Goal: Complete application form: Complete application form

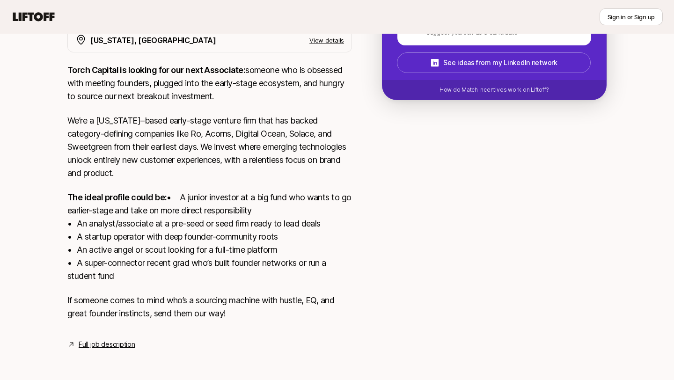
scroll to position [200, 0]
click at [112, 342] on link "Full job description" at bounding box center [107, 344] width 56 height 11
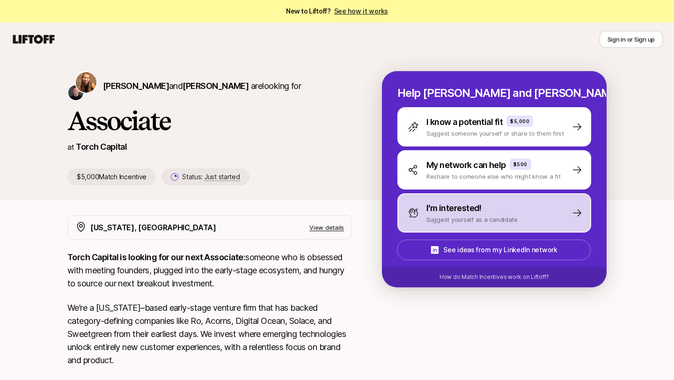
click at [465, 209] on p "I'm interested!" at bounding box center [453, 208] width 55 height 13
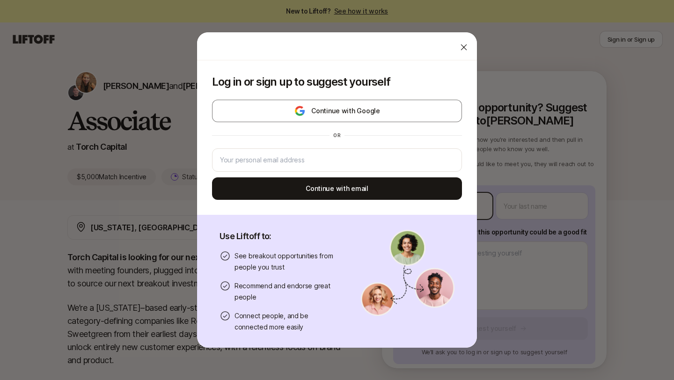
click at [459, 208] on body "New to Liftoff? See how it works Sign in or Sign up Sign in or Sign up Katie Re…" at bounding box center [337, 190] width 674 height 380
click at [466, 45] on icon at bounding box center [463, 47] width 9 height 9
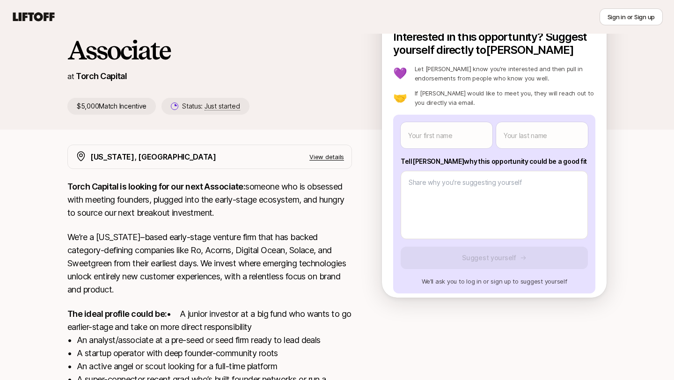
scroll to position [12, 0]
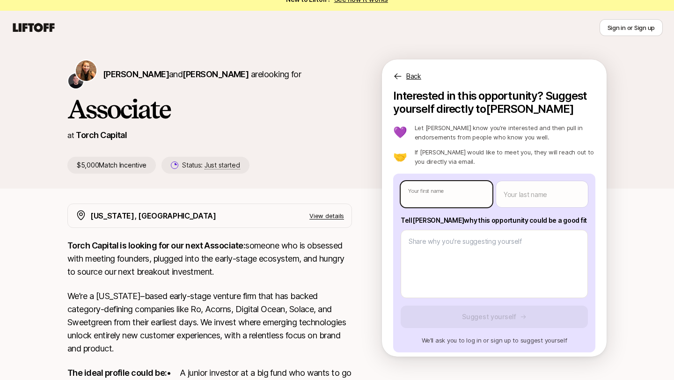
type textarea "x"
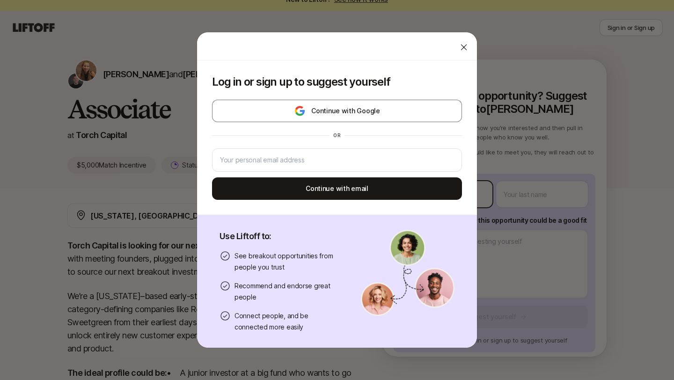
click at [460, 188] on body "New to Liftoff? See how it works Sign in or Sign up Sign in or Sign up Katie Re…" at bounding box center [337, 178] width 674 height 380
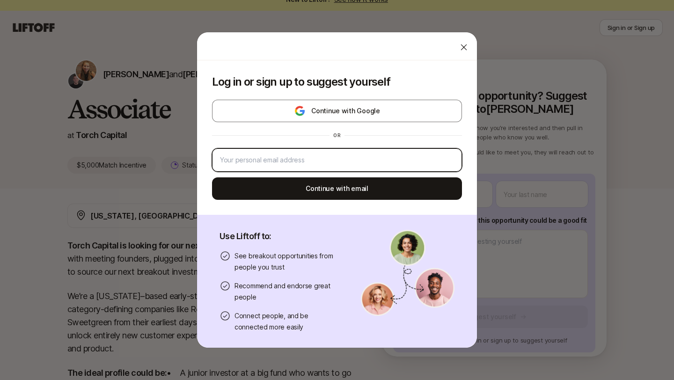
click at [386, 163] on input "email" at bounding box center [337, 159] width 234 height 11
type input "josefan94@gmail.com"
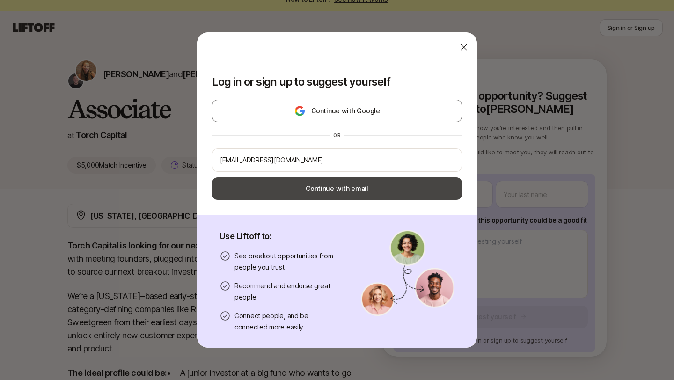
click at [415, 189] on button "Continue with email" at bounding box center [337, 188] width 250 height 22
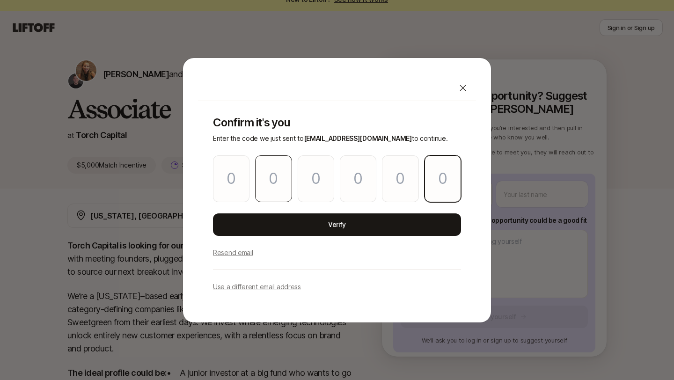
paste input "2"
type input "1"
type input "3"
type input "9"
type input "4"
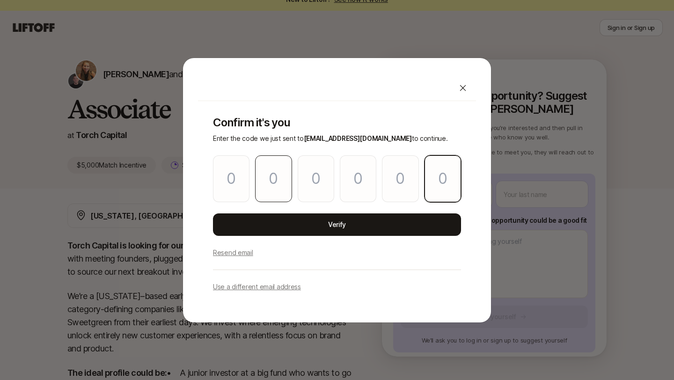
type input "9"
type input "2"
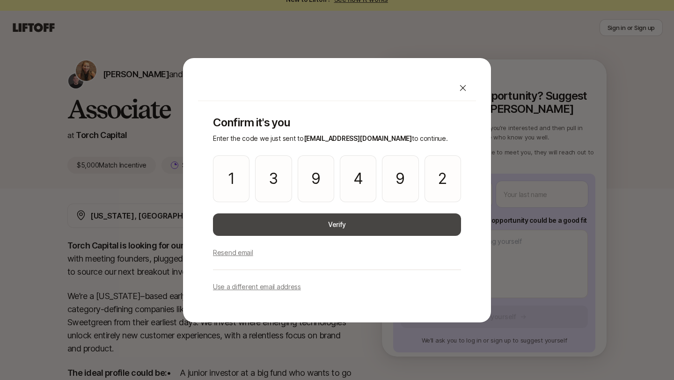
click at [320, 225] on button "Verify" at bounding box center [337, 224] width 248 height 22
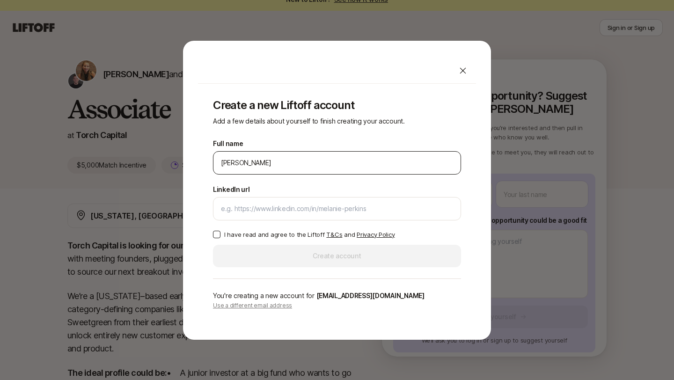
type input "Joseph Fanfan"
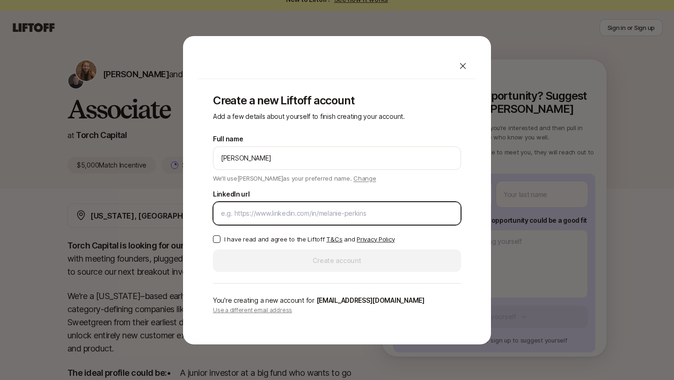
click at [286, 210] on input "LinkedIn url" at bounding box center [337, 213] width 232 height 11
paste input "https://www.linkedin.com/in/joseph-fanfan/"
type input "https://www.linkedin.com/in/joseph-fanfan/"
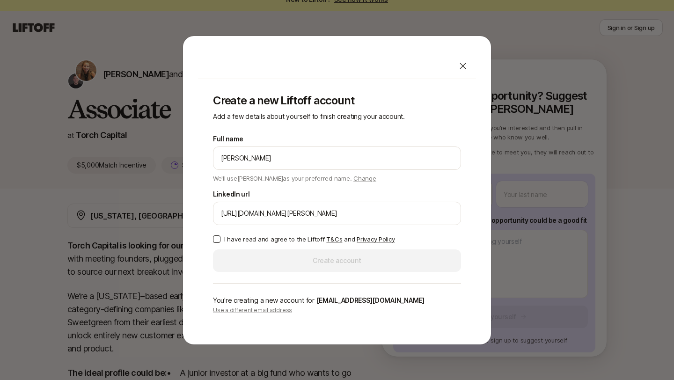
click at [217, 240] on button "I have read and agree to the Liftoff T&Cs and Privacy Policy" at bounding box center [216, 238] width 7 height 7
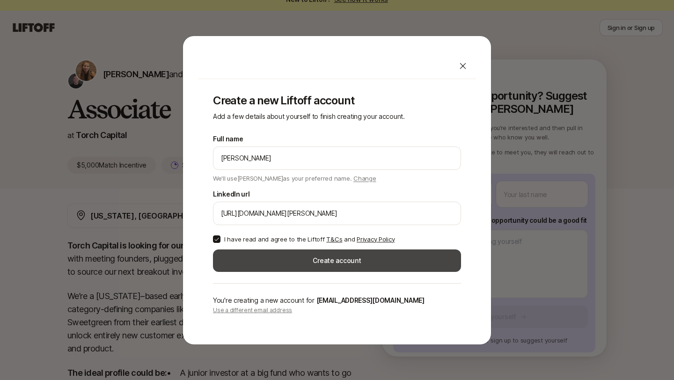
click at [341, 265] on button "Create account" at bounding box center [337, 260] width 248 height 22
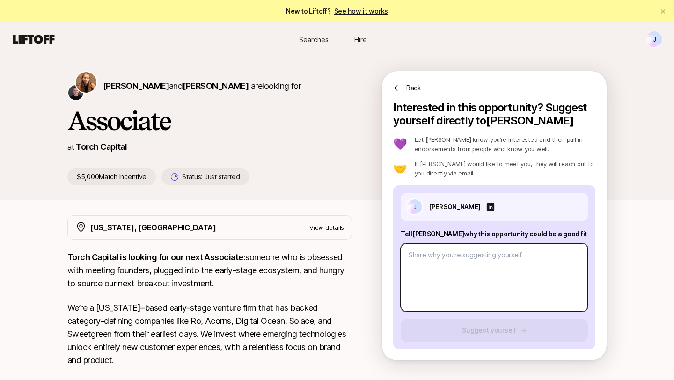
click at [489, 264] on textarea at bounding box center [493, 277] width 187 height 68
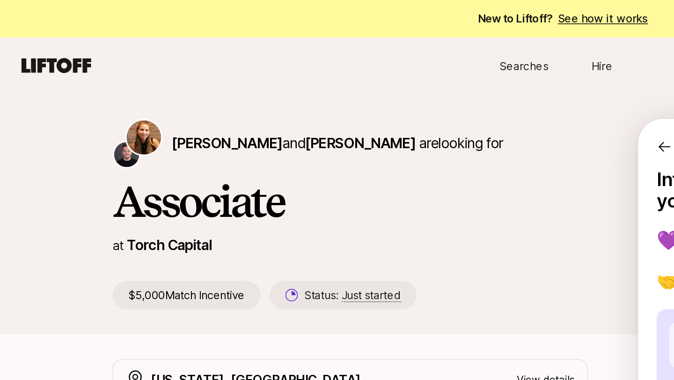
type textarea "x"
